Goal: Answer question/provide support

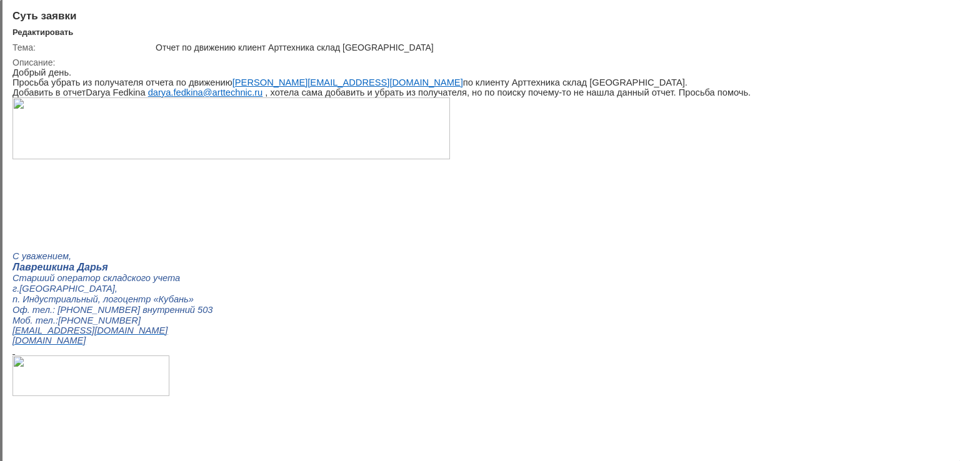
click at [938, 18] on div at bounding box center [940, 15] width 10 height 10
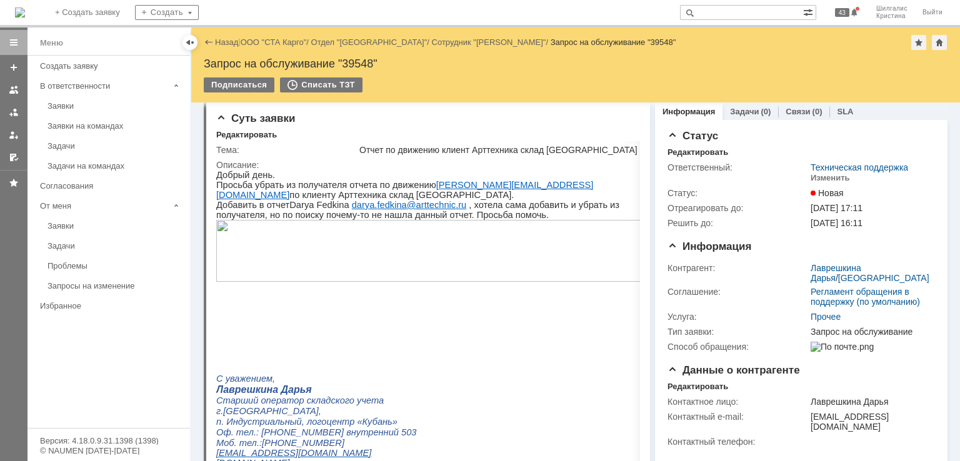
click at [275, 39] on link "ООО "СТА Карго"" at bounding box center [274, 42] width 66 height 9
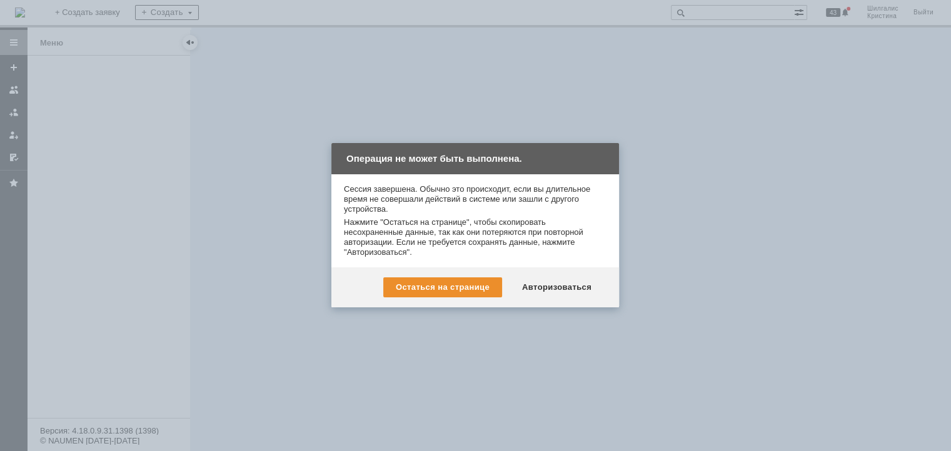
click at [551, 286] on div "Авторизоваться" at bounding box center [556, 288] width 94 height 20
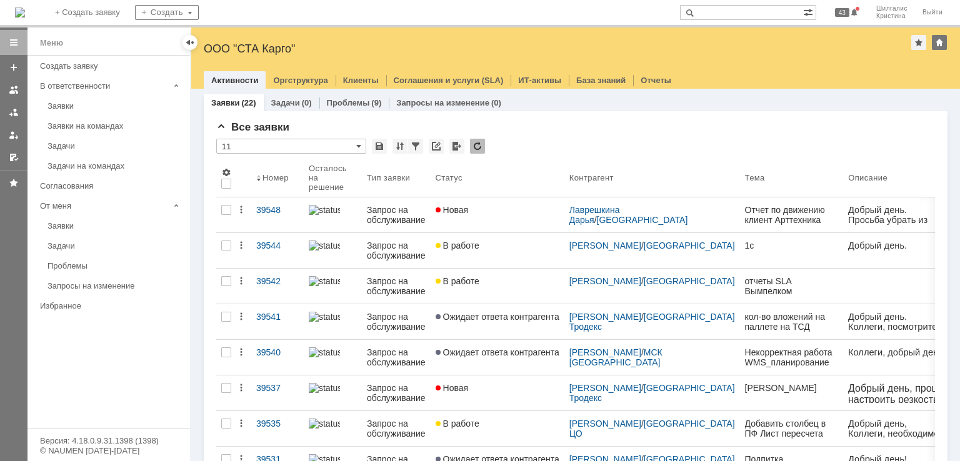
click at [473, 216] on link "Новая" at bounding box center [498, 215] width 134 height 35
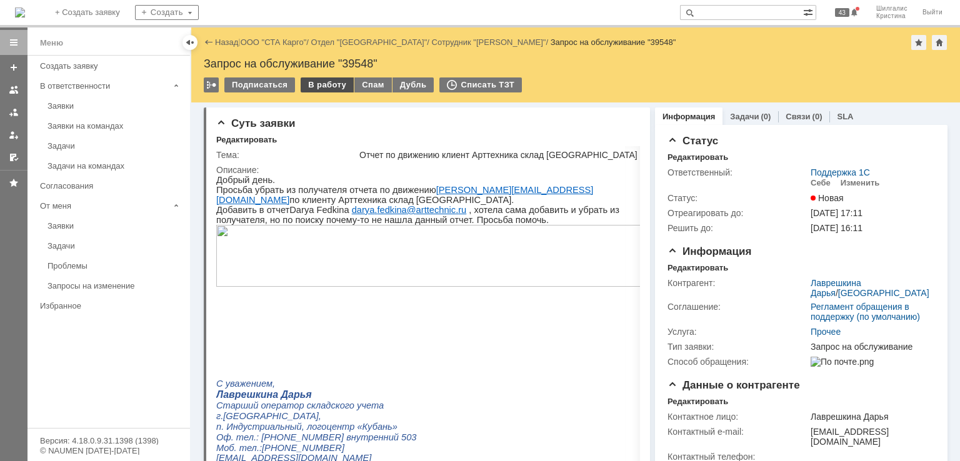
click at [324, 84] on div "В работу" at bounding box center [327, 85] width 53 height 15
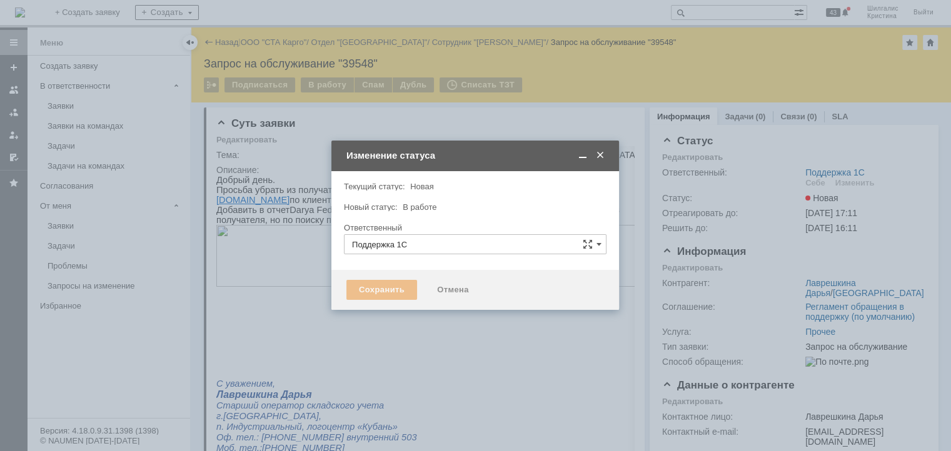
type input "[PERSON_NAME]"
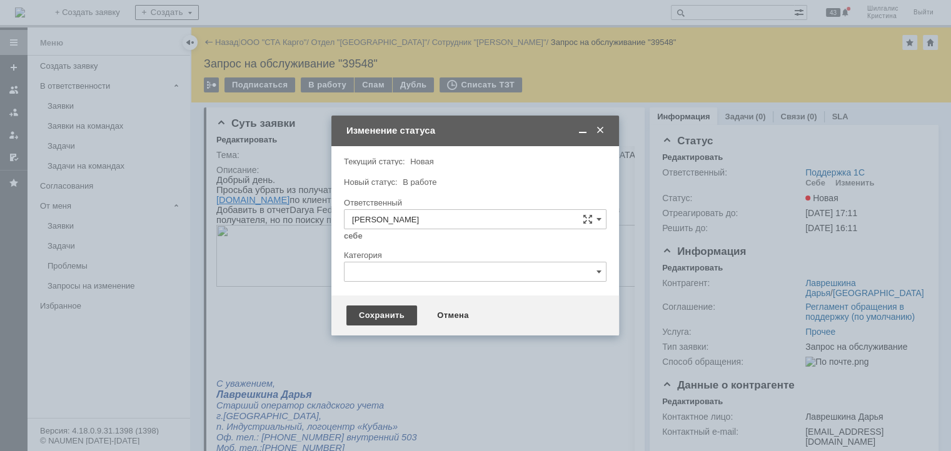
click at [380, 310] on div "Сохранить" at bounding box center [381, 316] width 71 height 20
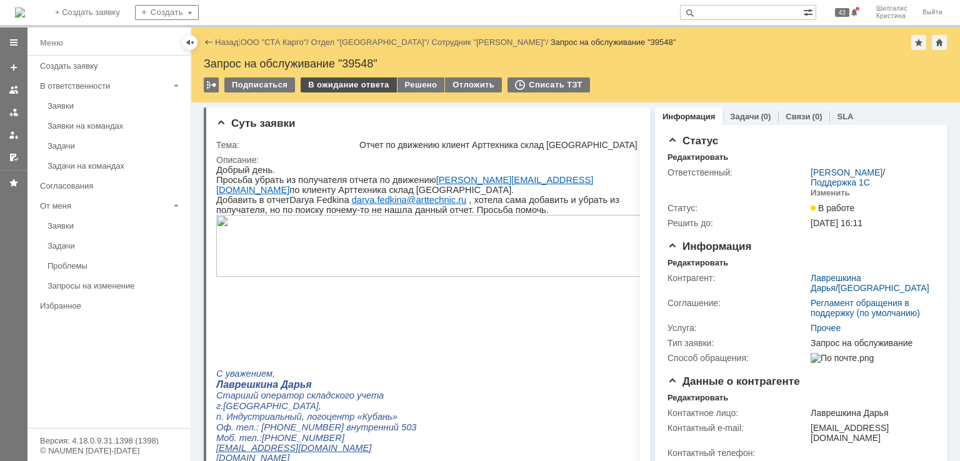
click at [334, 84] on div "В ожидание ответа" at bounding box center [349, 85] width 96 height 15
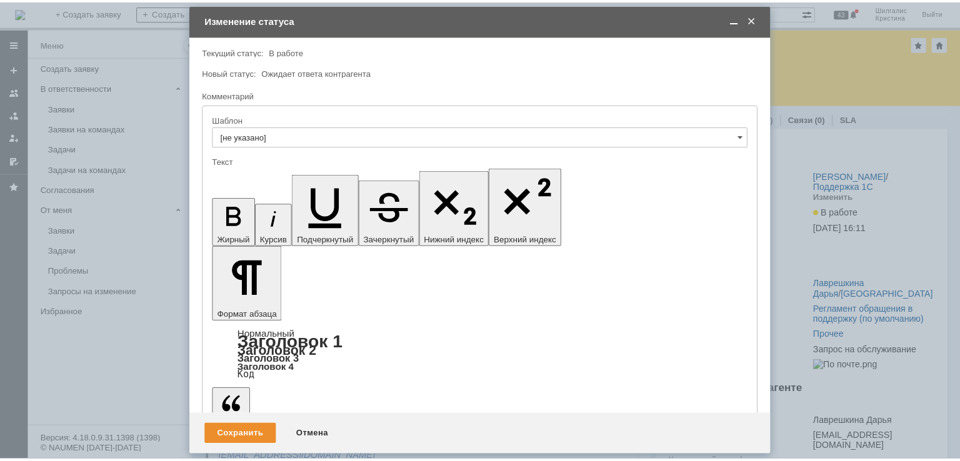
scroll to position [101, 0]
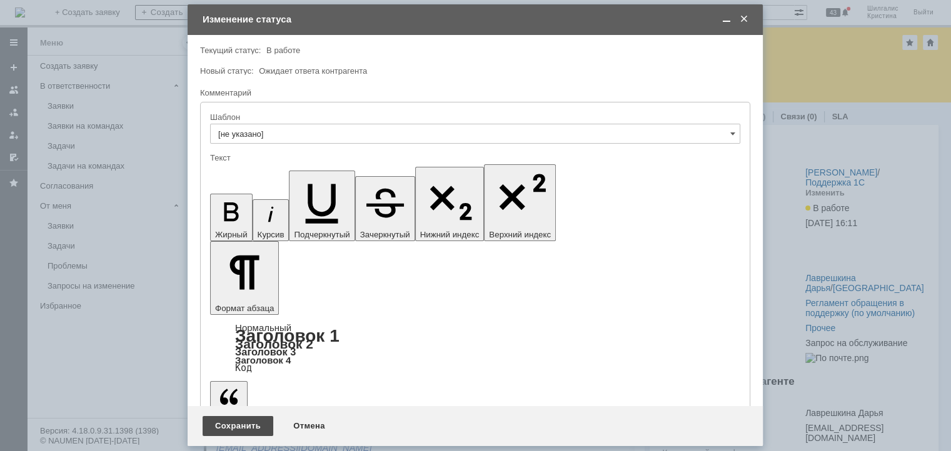
click at [233, 424] on div "Сохранить" at bounding box center [238, 426] width 71 height 20
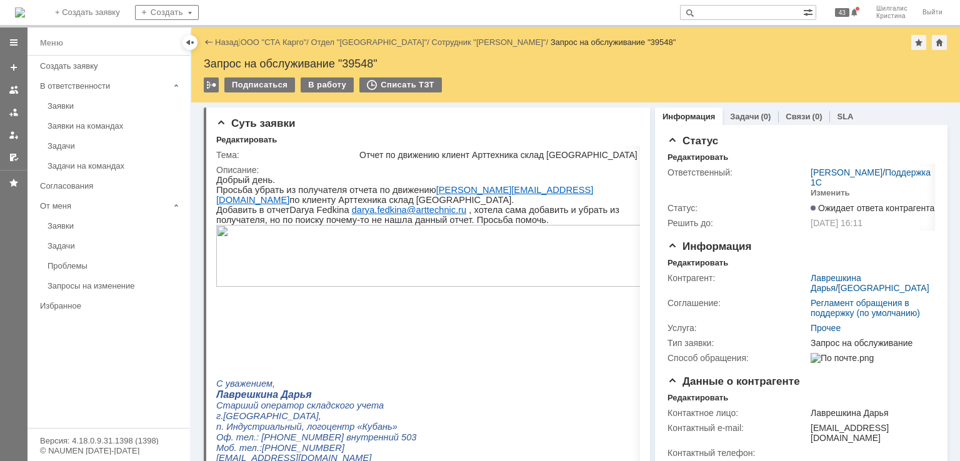
scroll to position [0, 0]
click at [259, 41] on link "ООО "СТА Карго"" at bounding box center [274, 42] width 66 height 9
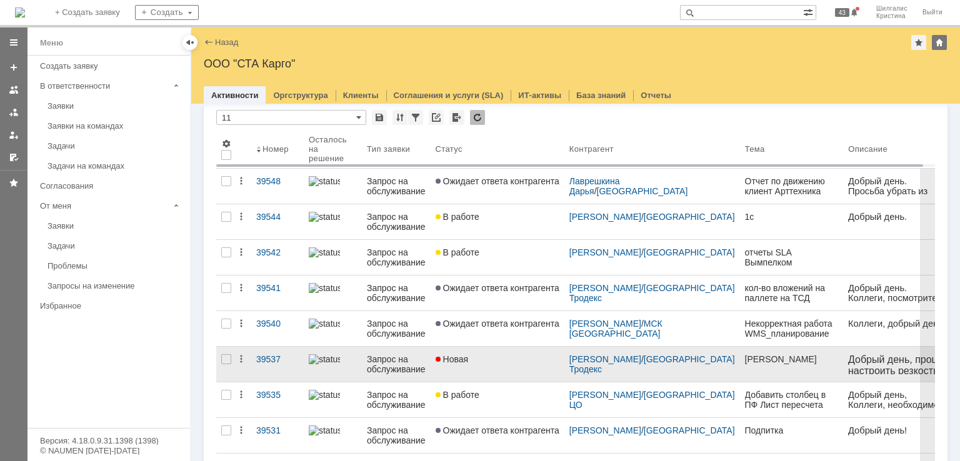
scroll to position [63, 0]
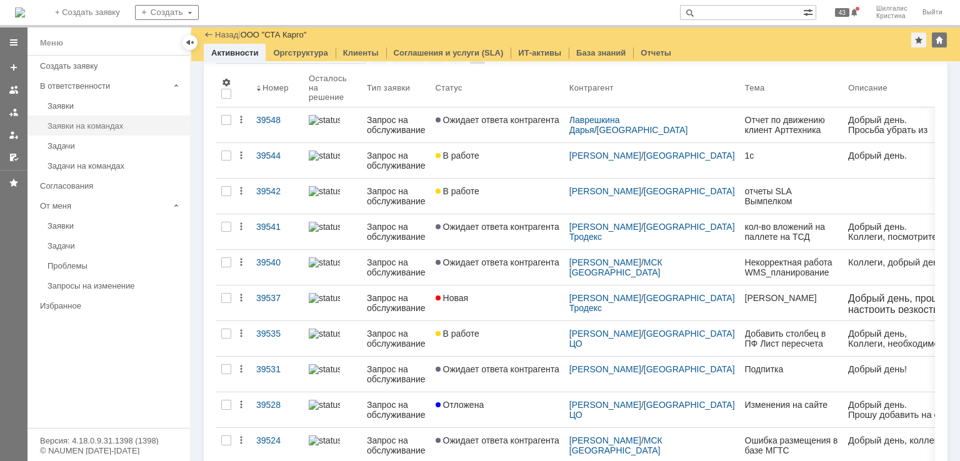
click at [74, 123] on div "Заявки на командах" at bounding box center [115, 125] width 135 height 9
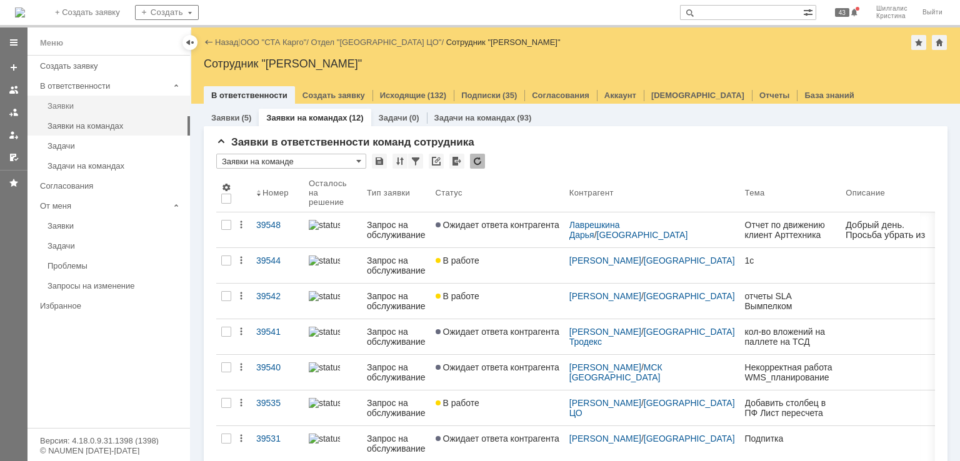
click at [78, 103] on div "Заявки" at bounding box center [115, 105] width 135 height 9
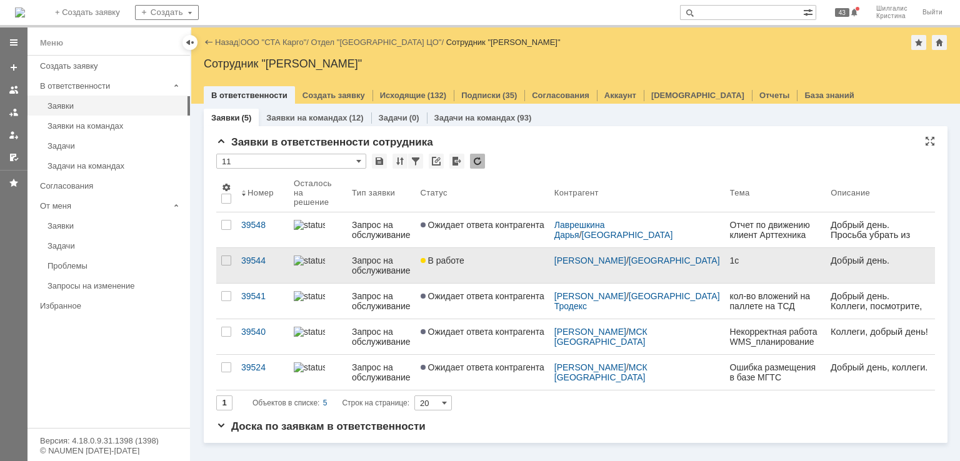
click at [464, 256] on span "В работе" at bounding box center [443, 261] width 44 height 10
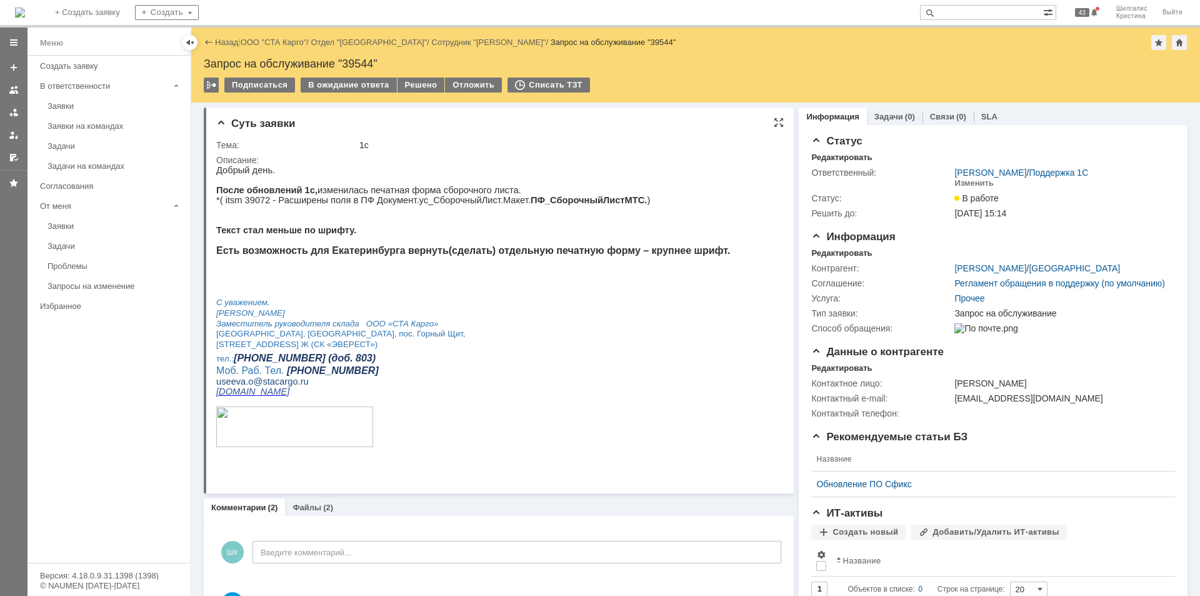
drag, startPoint x: 878, startPoint y: 447, endPoint x: 783, endPoint y: 262, distance: 208.0
click at [266, 40] on link "ООО "СТА Карго"" at bounding box center [274, 42] width 66 height 9
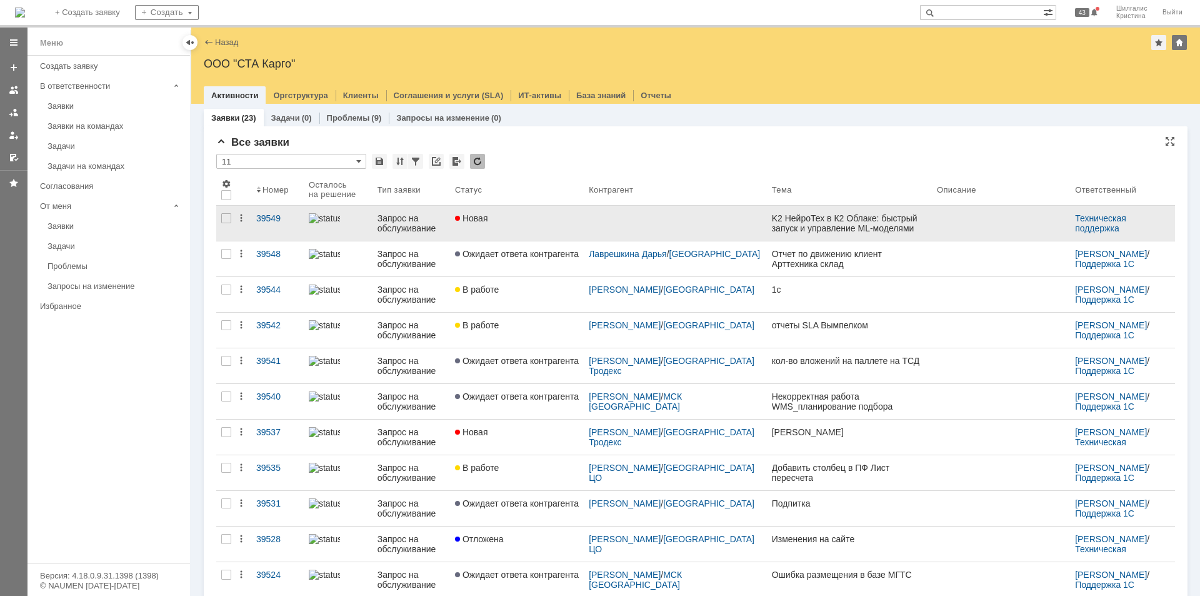
click at [501, 218] on div "Новая" at bounding box center [517, 218] width 124 height 10
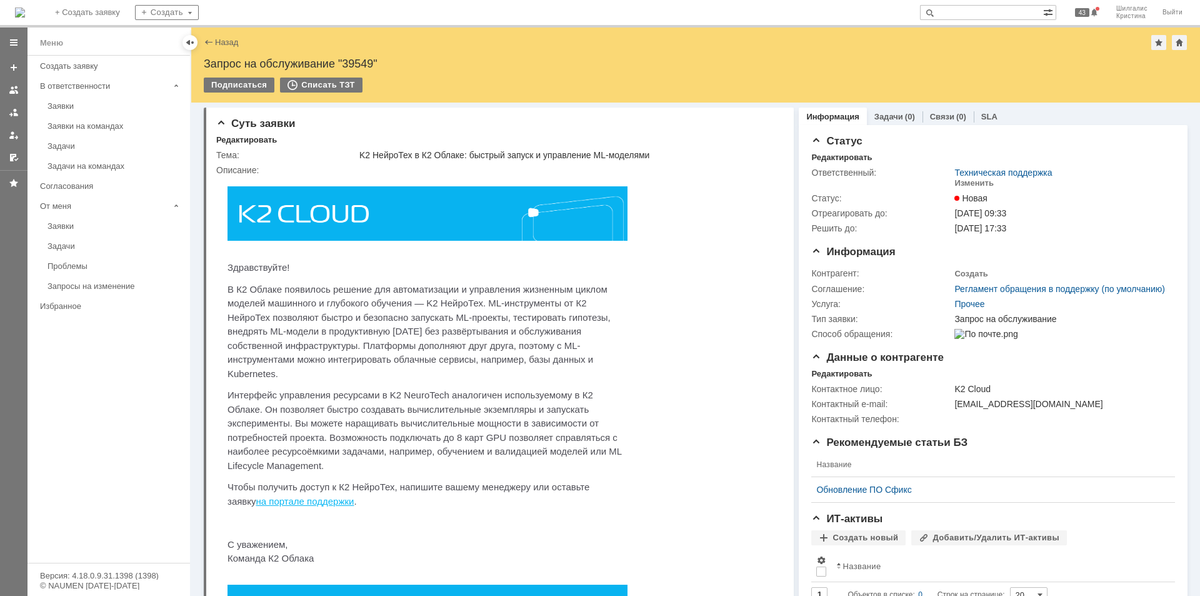
click at [88, 126] on div "Заявки на командах" at bounding box center [115, 125] width 135 height 9
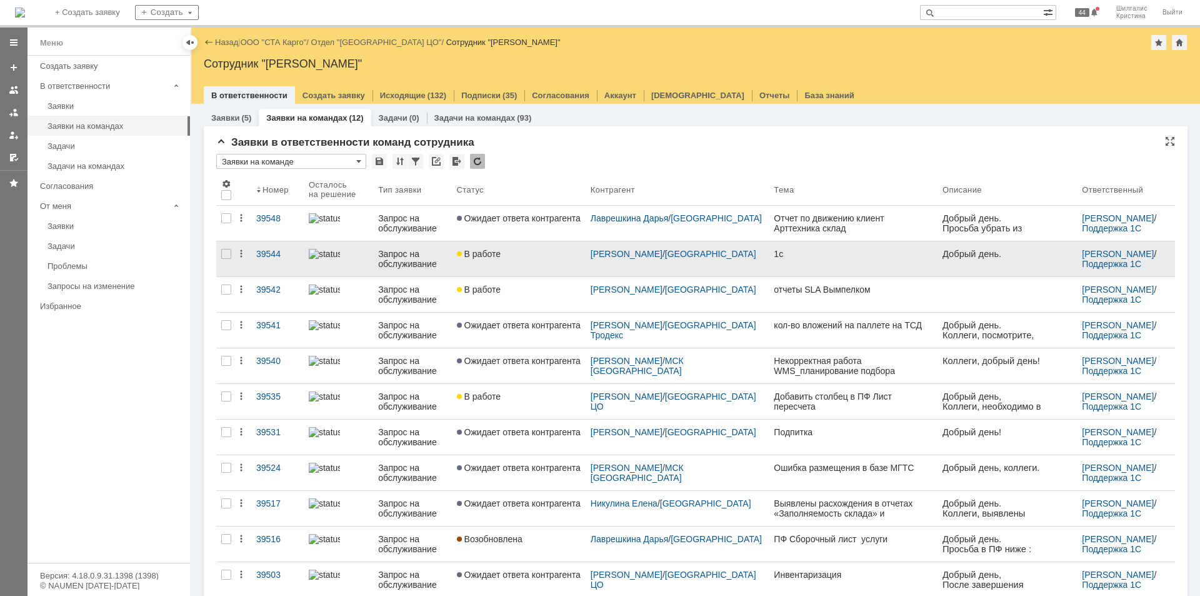
click at [520, 258] on div "В работе" at bounding box center [519, 254] width 124 height 10
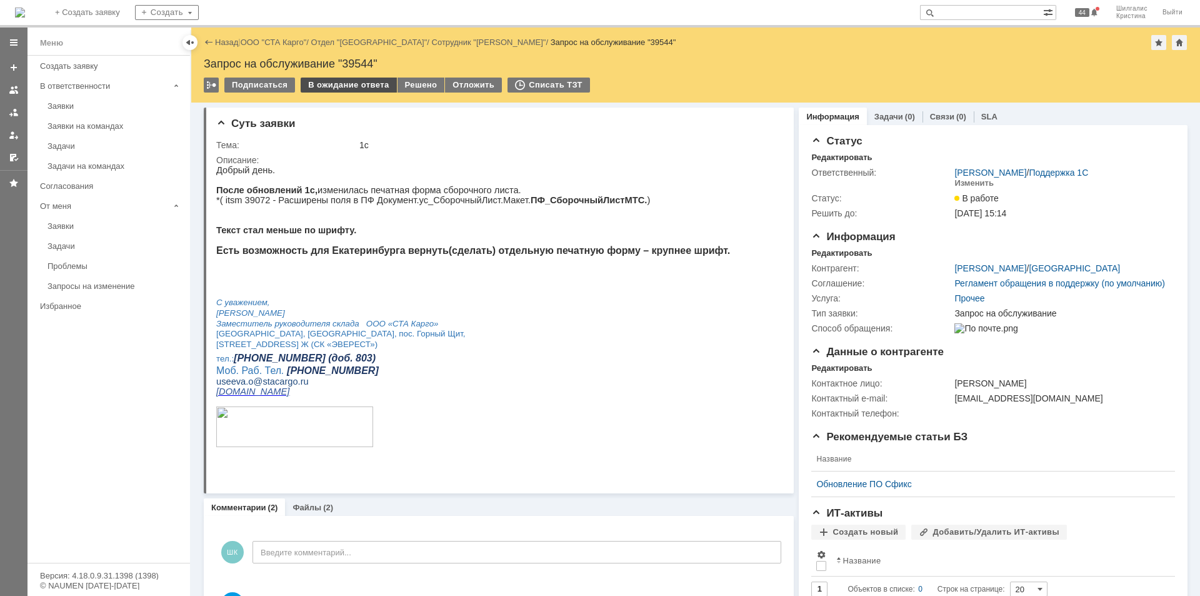
click at [325, 83] on div "В ожидание ответа" at bounding box center [349, 85] width 96 height 15
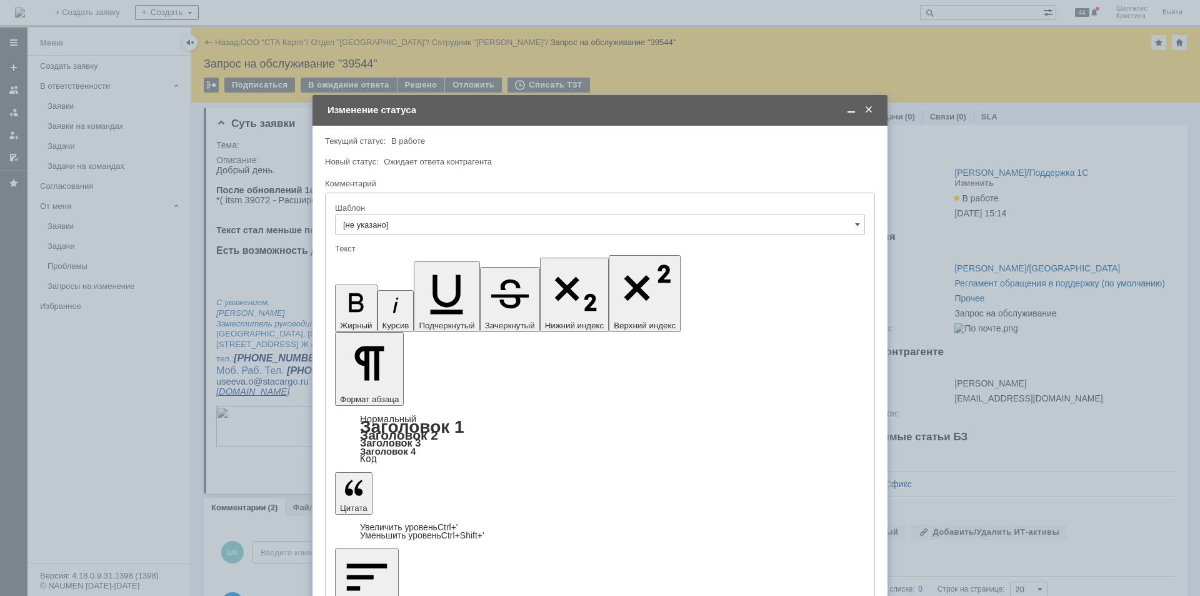
drag, startPoint x: 409, startPoint y: 3528, endPoint x: 416, endPoint y: 3524, distance: 7.8
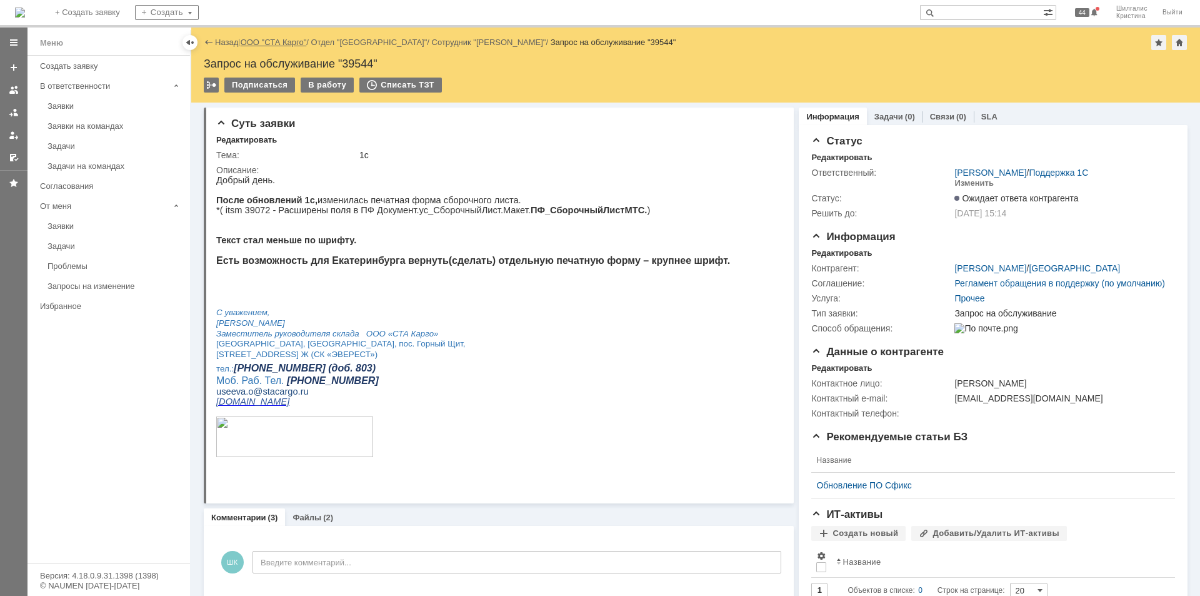
click at [263, 41] on link "ООО "СТА Карго"" at bounding box center [274, 42] width 66 height 9
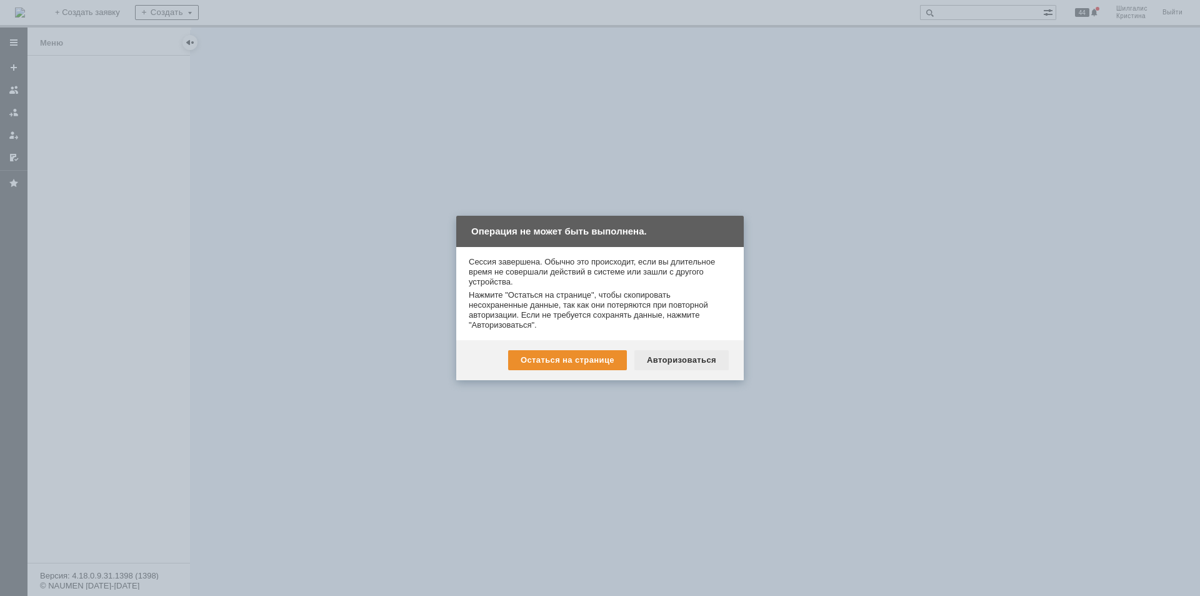
click at [703, 358] on div "Авторизоваться" at bounding box center [681, 360] width 94 height 20
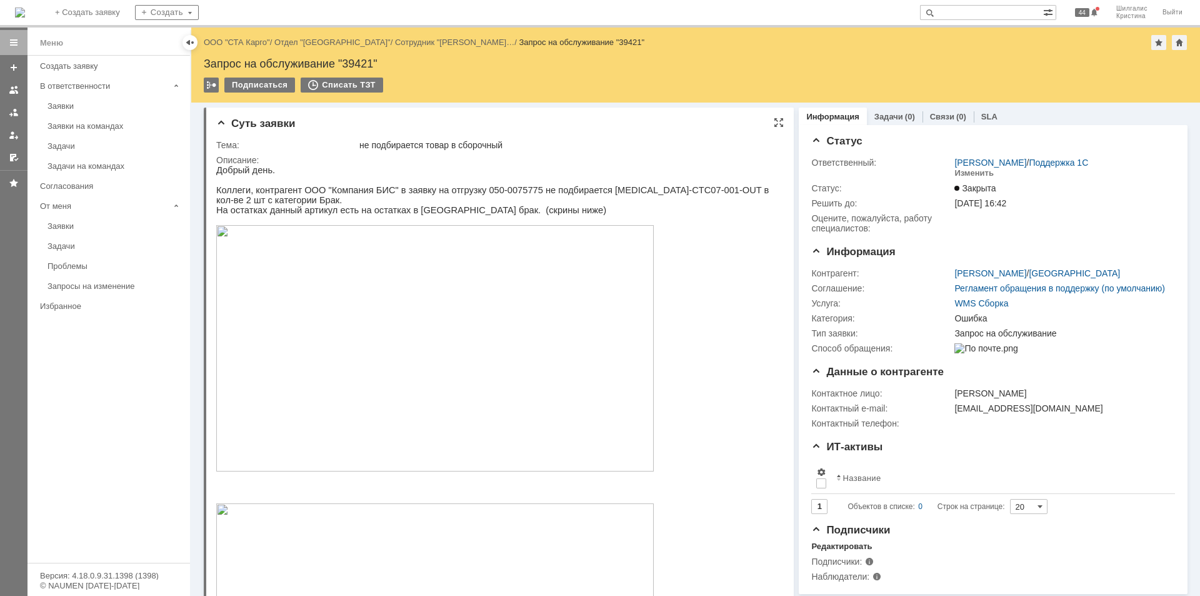
drag, startPoint x: 1079, startPoint y: 539, endPoint x: 706, endPoint y: 224, distance: 487.9
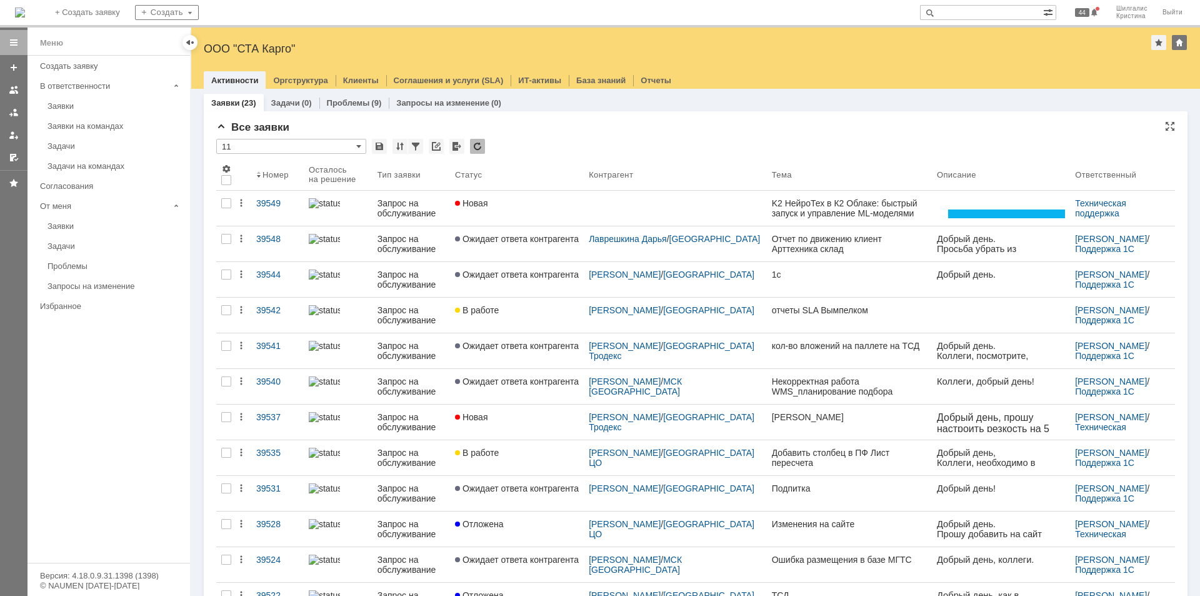
click at [640, 139] on div "* 11" at bounding box center [695, 147] width 959 height 16
